Goal: Task Accomplishment & Management: Use online tool/utility

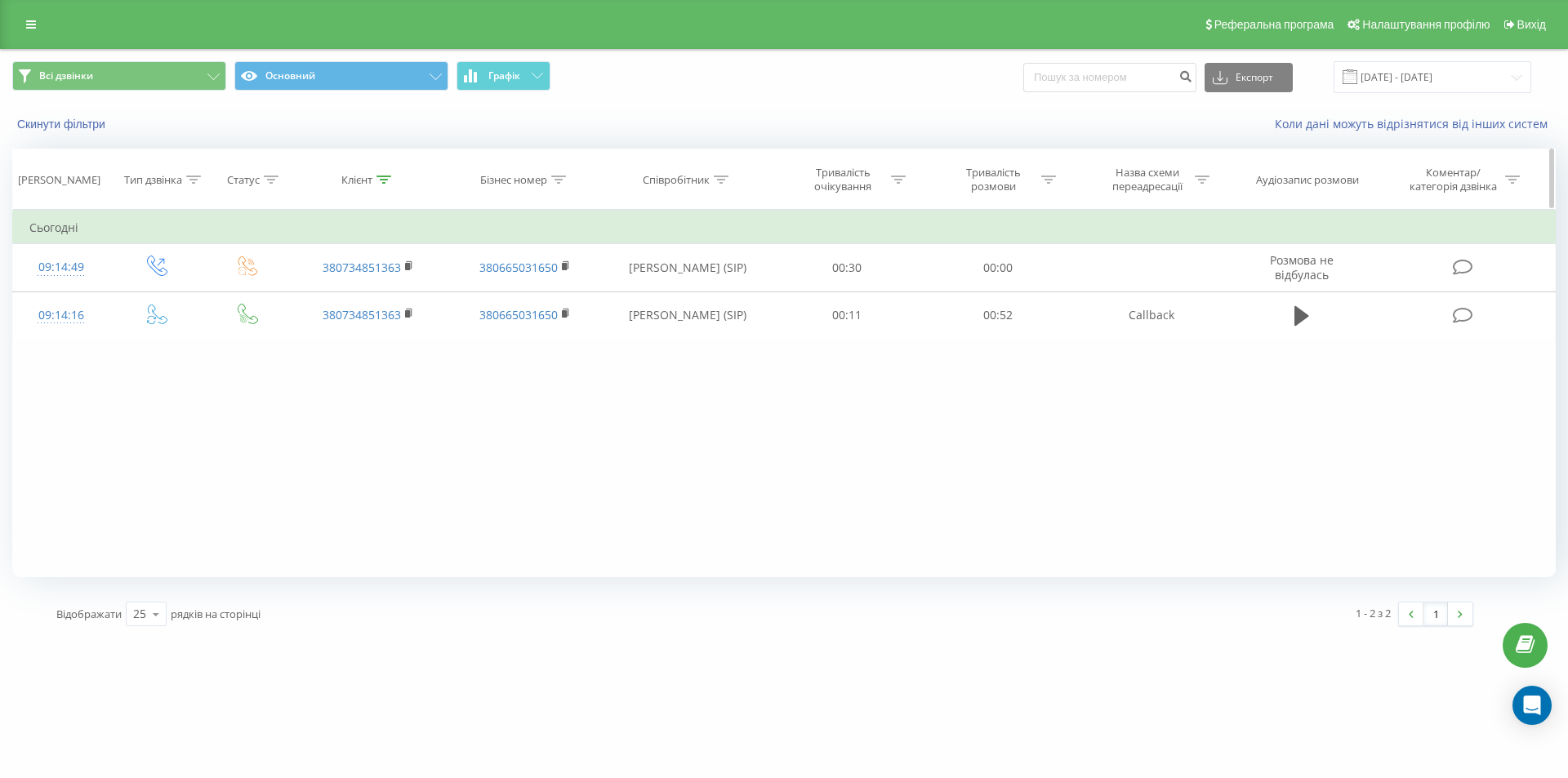
click at [371, 182] on div "Клієнт" at bounding box center [356, 180] width 31 height 14
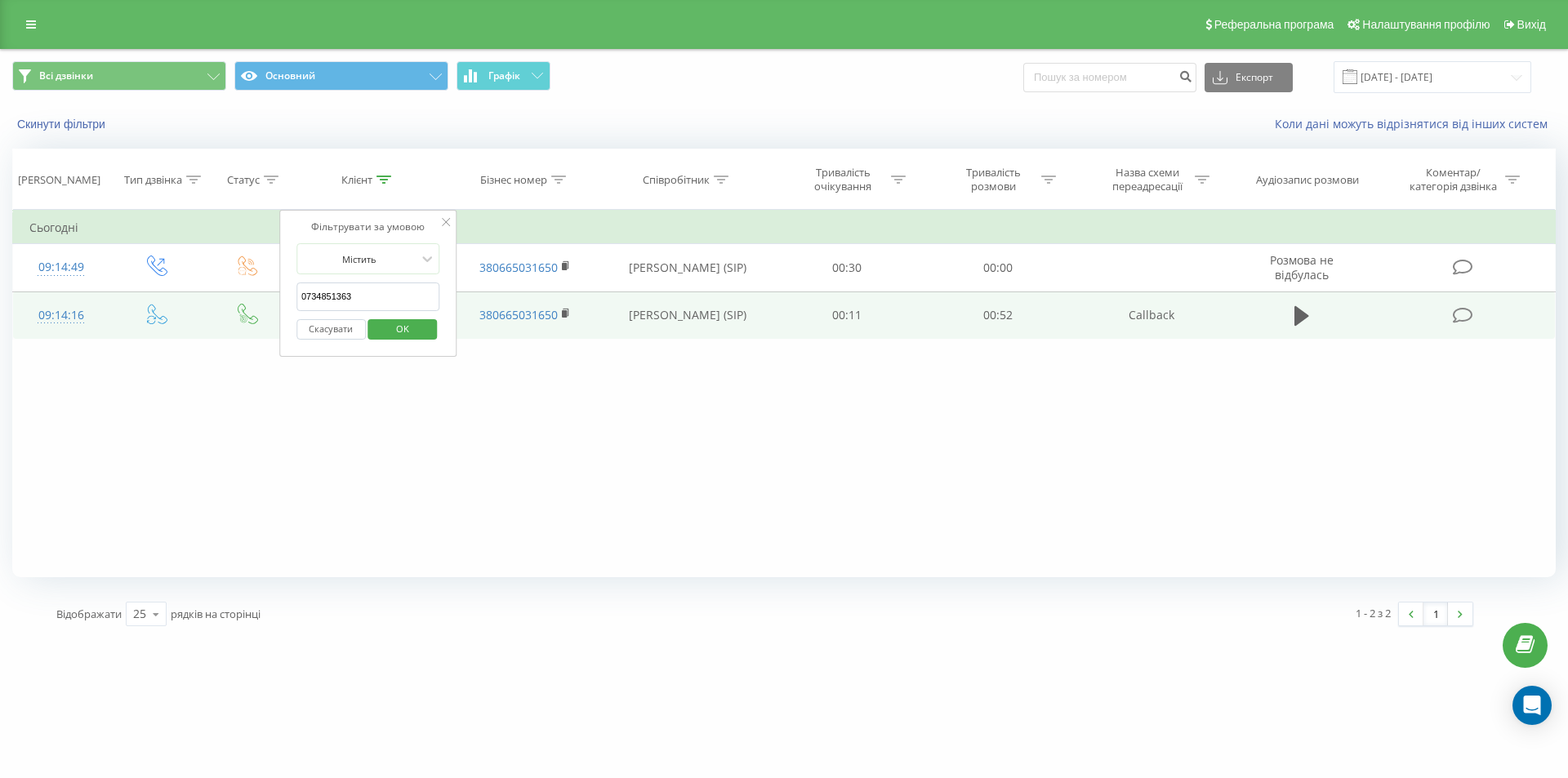
drag, startPoint x: 359, startPoint y: 298, endPoint x: 202, endPoint y: 298, distance: 157.0
click at [202, 298] on table "Фільтрувати за умовою Дорівнює Введіть значення Скасувати OK Фільтрувати за умо…" at bounding box center [784, 274] width 1544 height 130
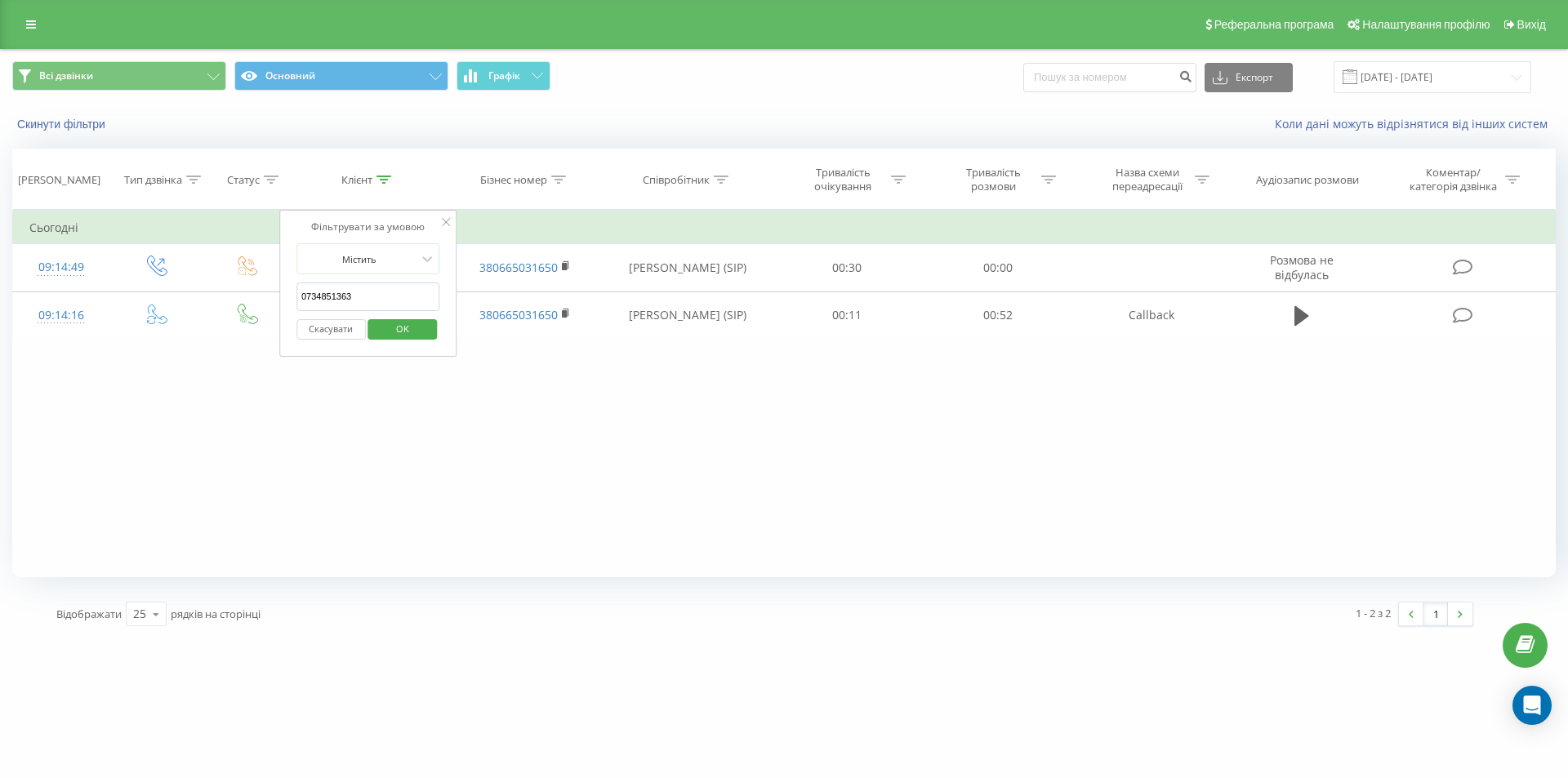
paste input "0970992029"
type input "0970992029"
click at [400, 333] on span "OK" at bounding box center [403, 328] width 45 height 25
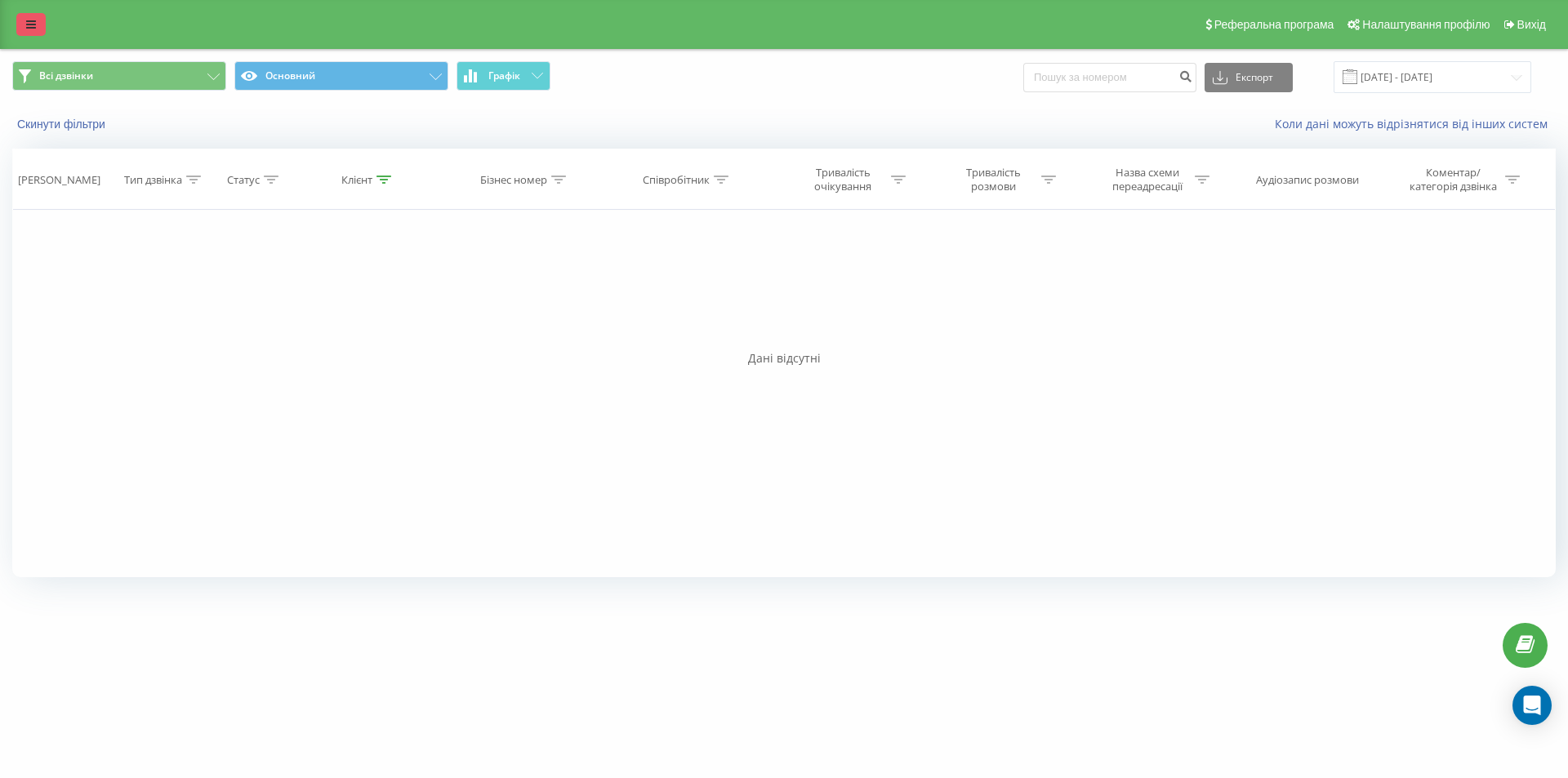
click at [21, 21] on link at bounding box center [31, 24] width 29 height 23
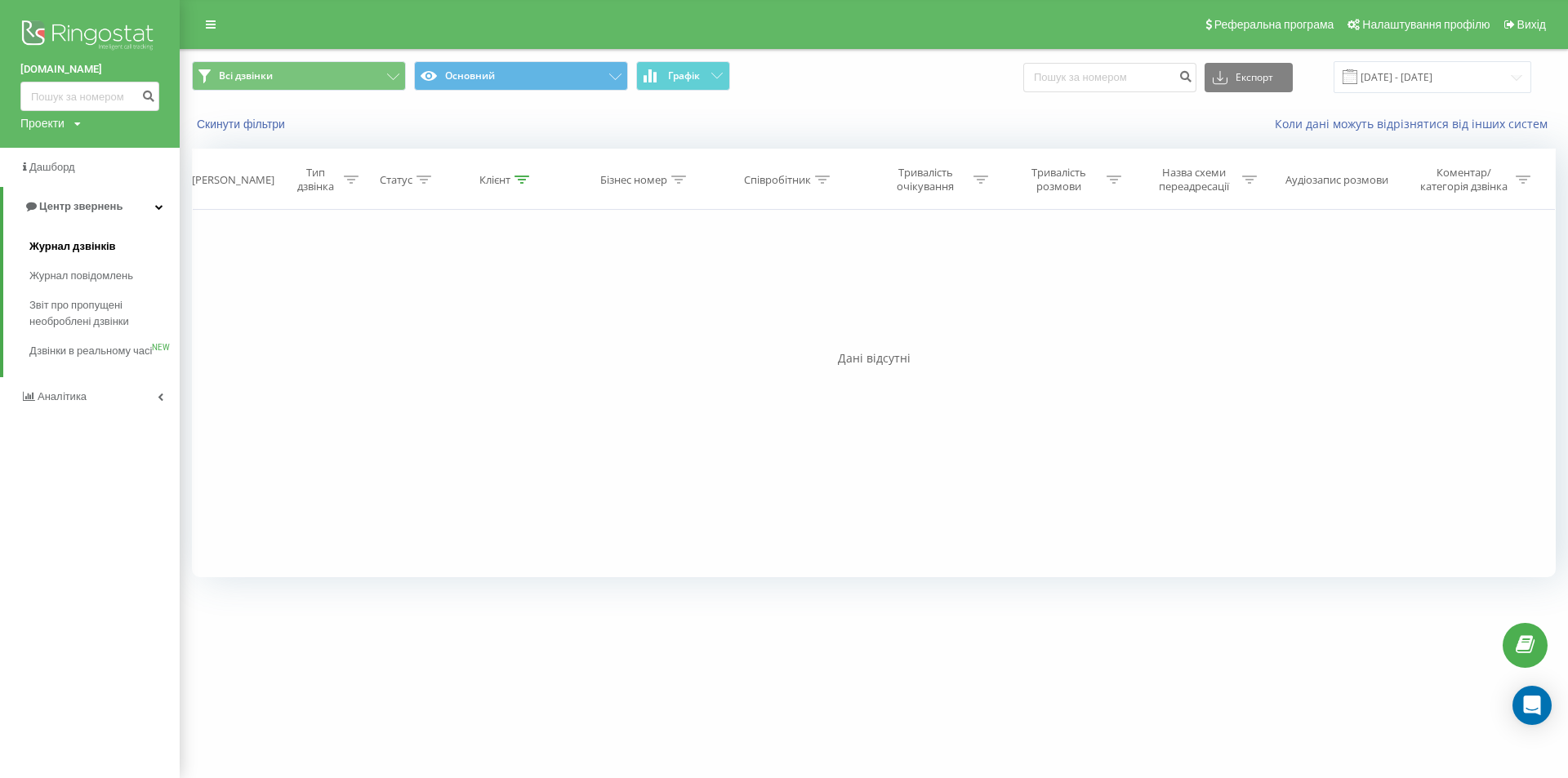
click at [88, 245] on span "Журнал дзвінків" at bounding box center [72, 247] width 86 height 16
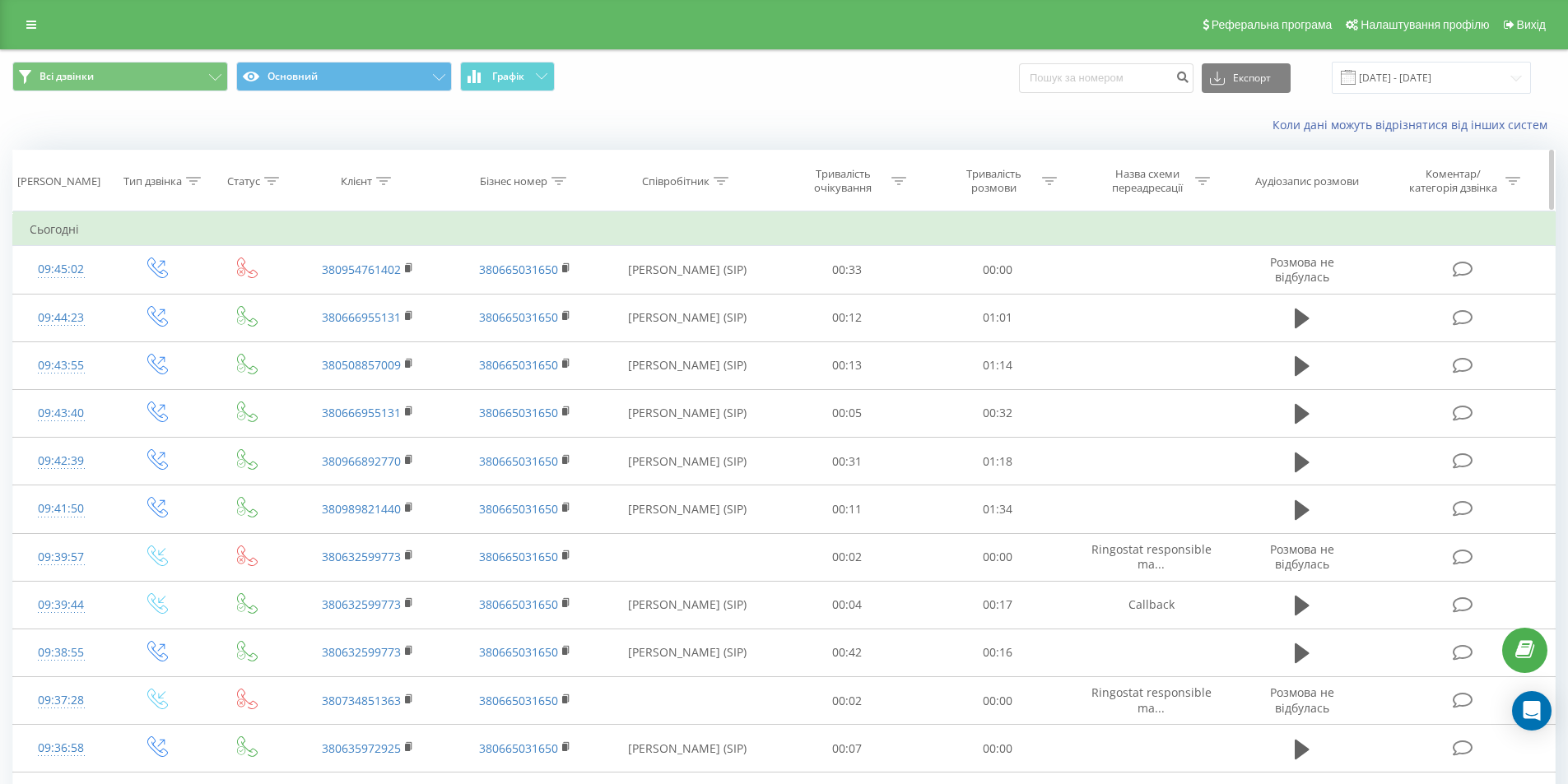
click at [381, 177] on icon at bounding box center [383, 181] width 15 height 8
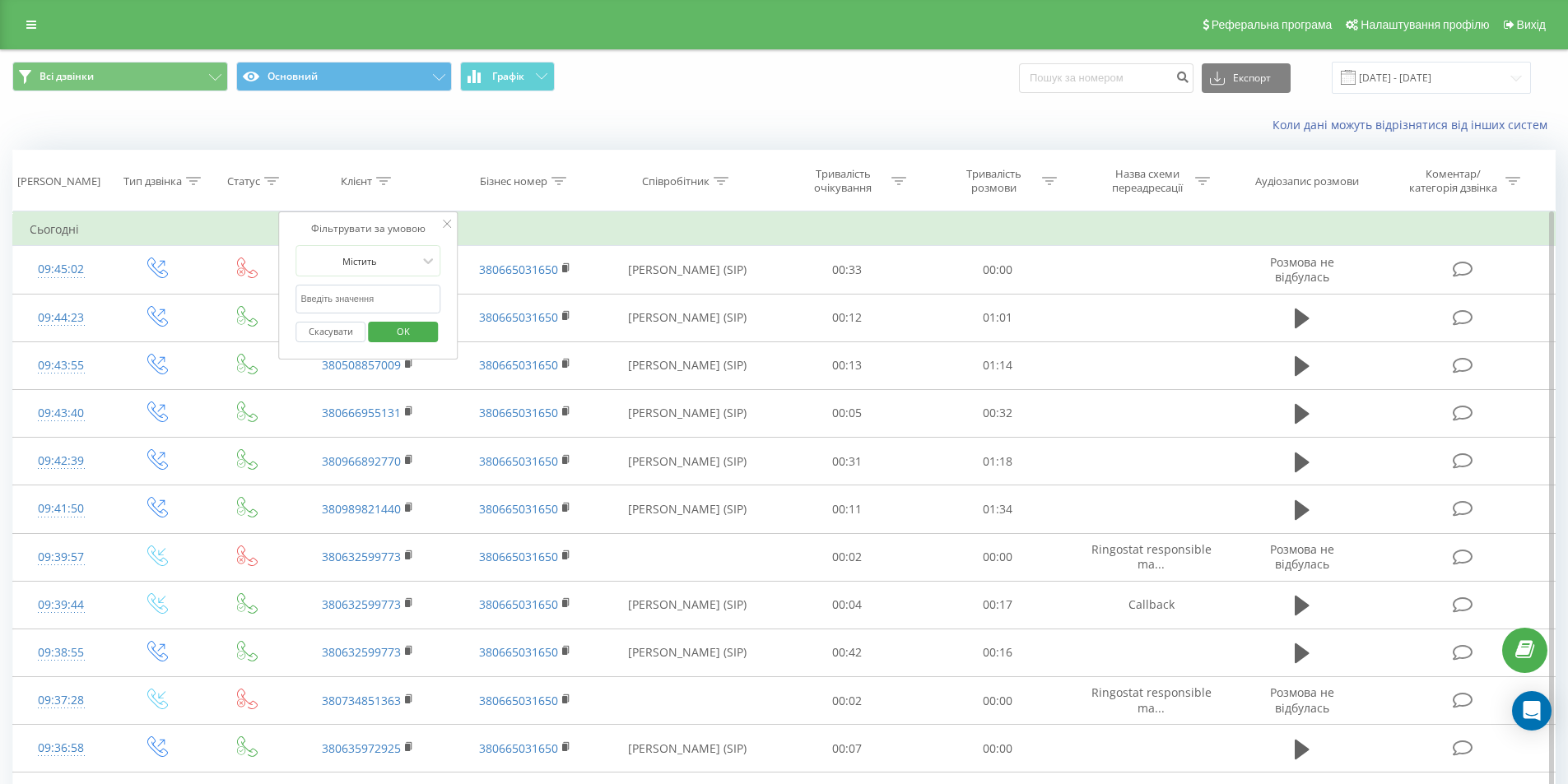
click at [357, 301] on input "text" at bounding box center [368, 300] width 144 height 29
paste input "0970992029"
type input "0970992029"
click at [400, 333] on span "OK" at bounding box center [403, 331] width 46 height 26
